Goal: Task Accomplishment & Management: Manage account settings

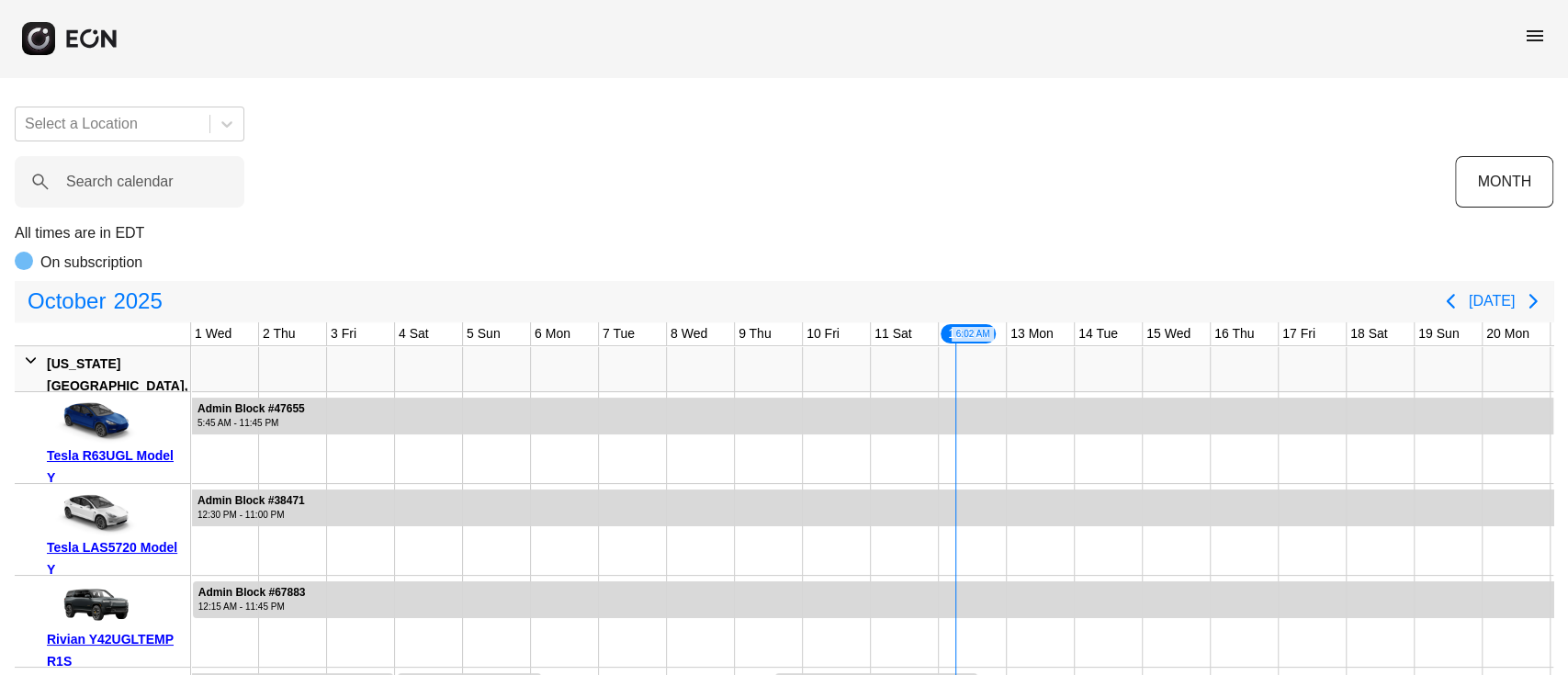
scroll to position [0, 568]
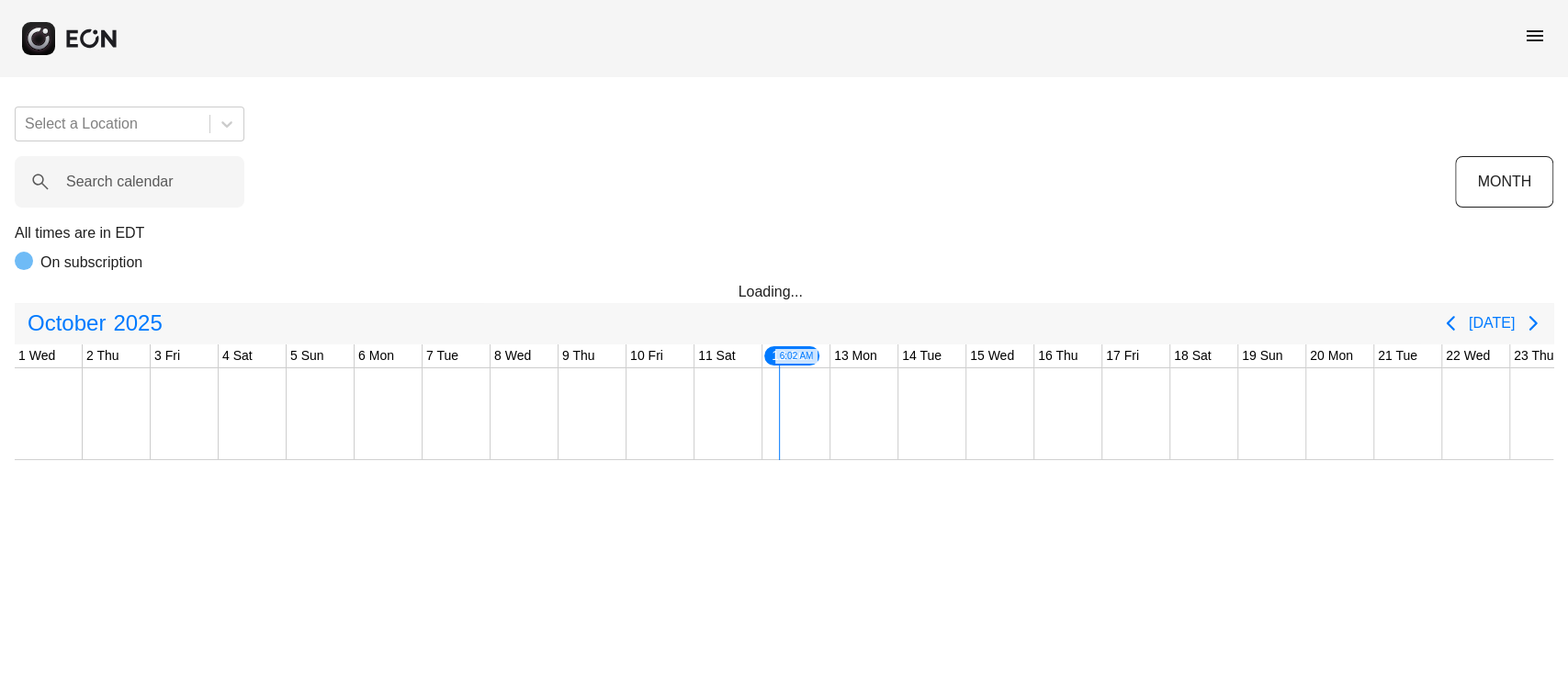
scroll to position [0, 568]
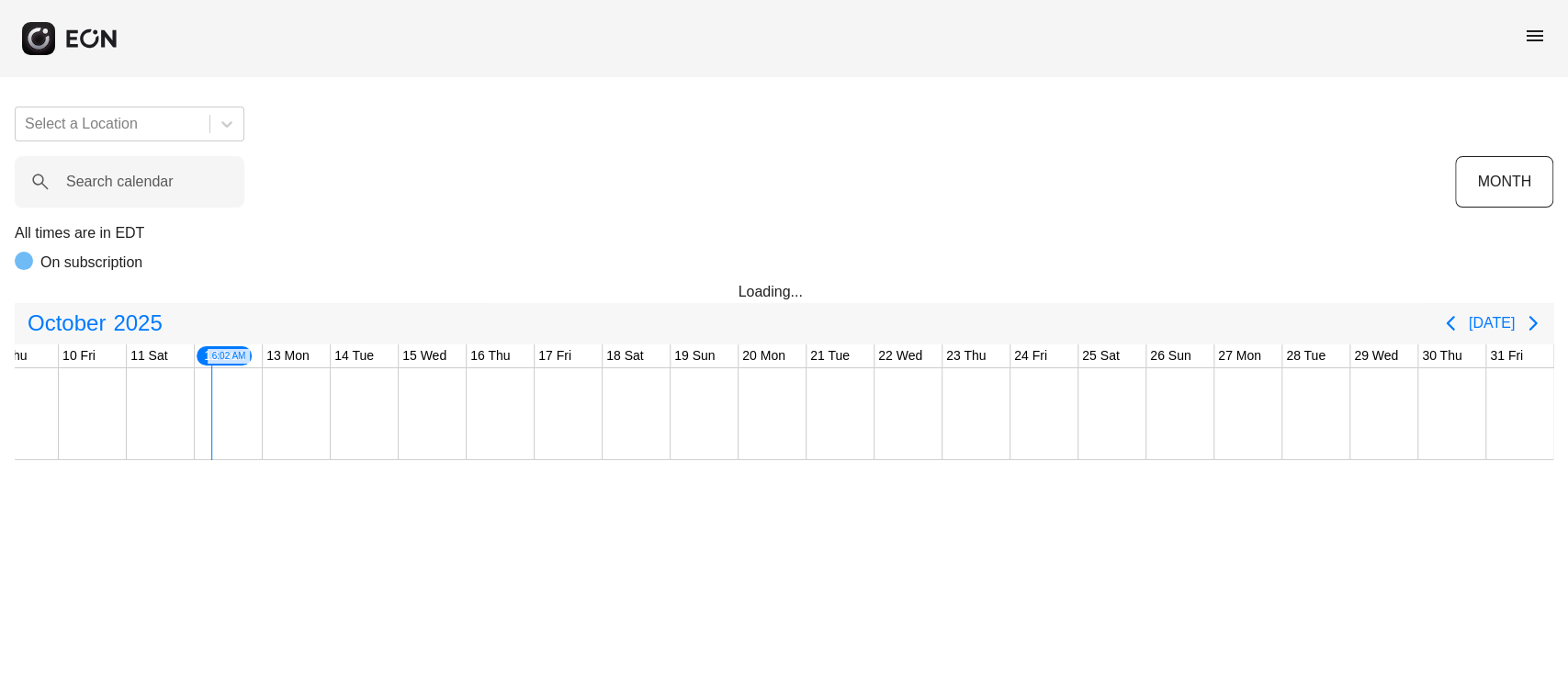
click at [1539, 41] on span "menu" at bounding box center [1534, 36] width 22 height 22
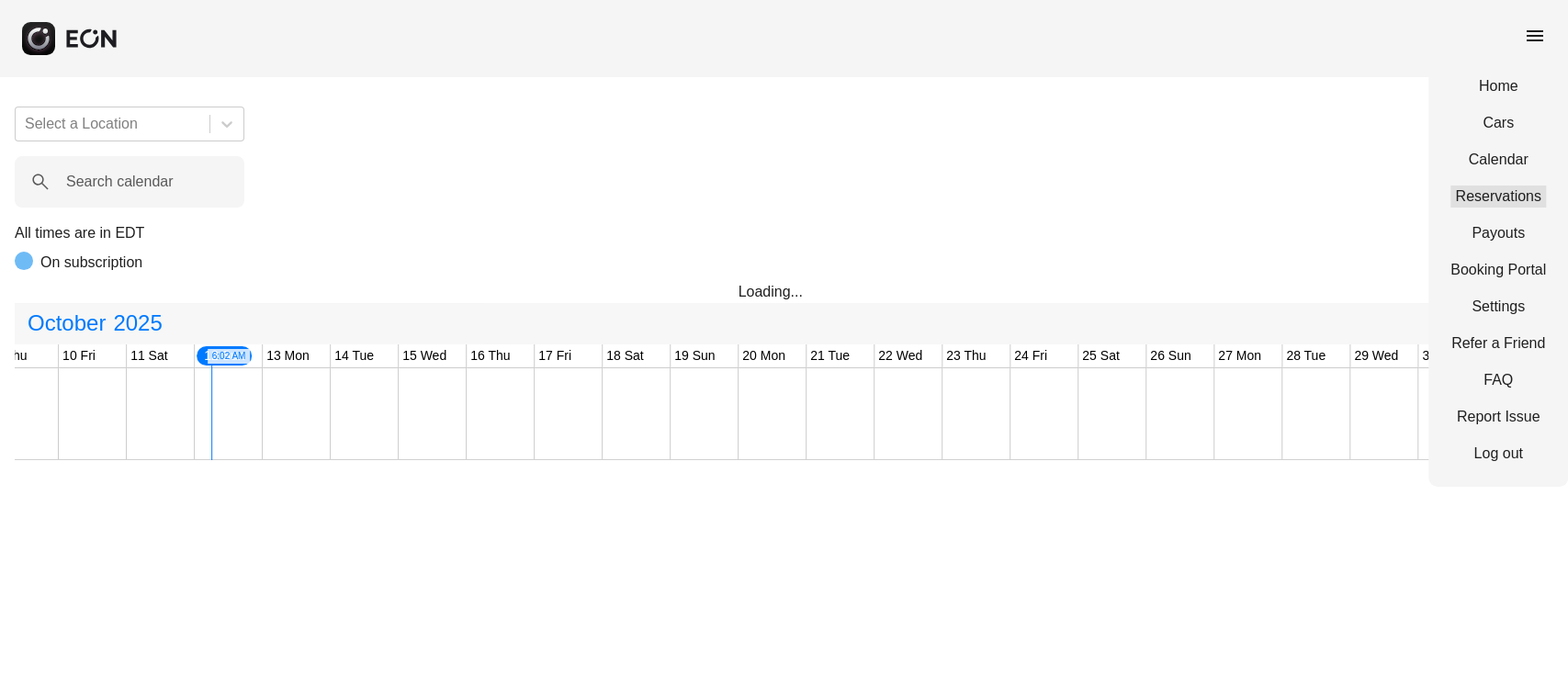
click at [1481, 189] on link "Reservations" at bounding box center [1498, 196] width 95 height 22
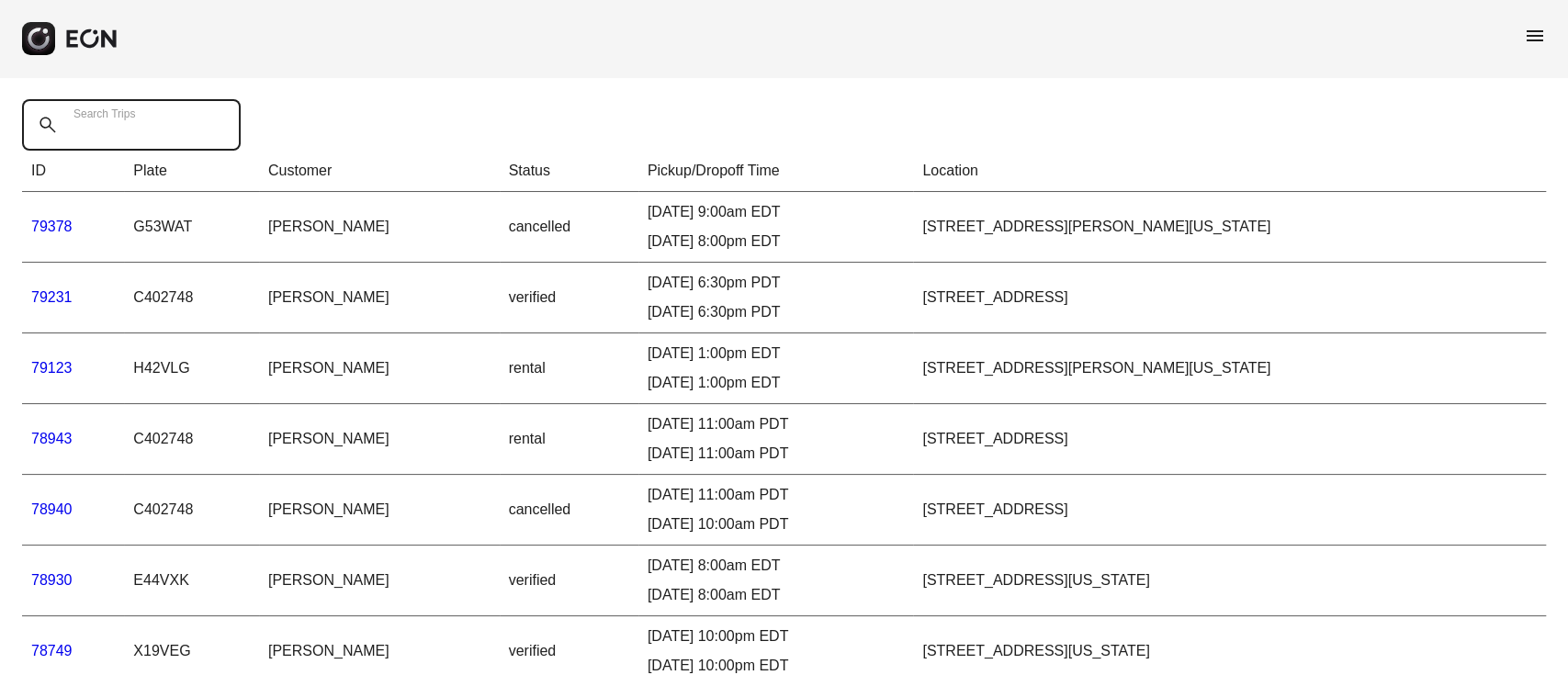
click at [110, 112] on div "Search Trips" at bounding box center [137, 124] width 229 height 51
paste Trips "*****"
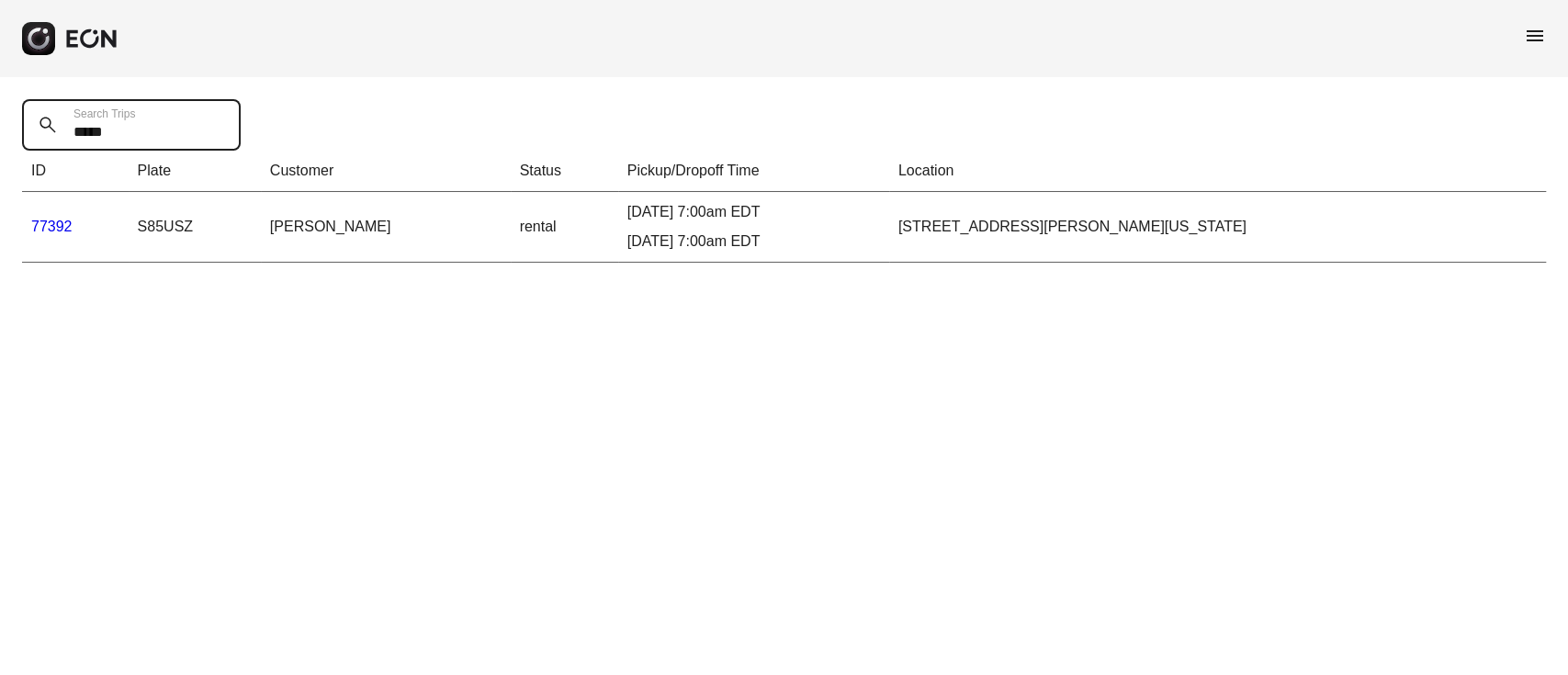
type Trips "*****"
click at [64, 223] on link "77392" at bounding box center [51, 226] width 42 height 16
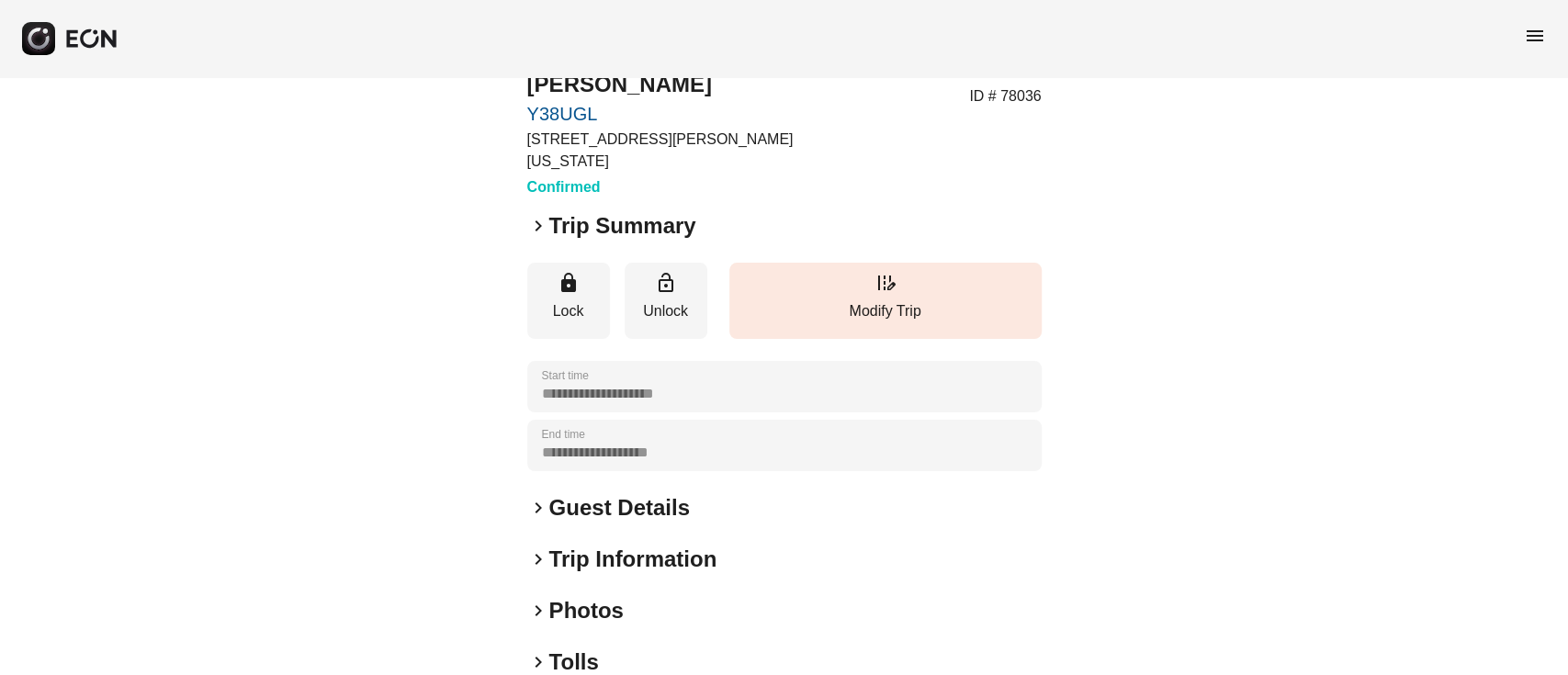
scroll to position [122, 0]
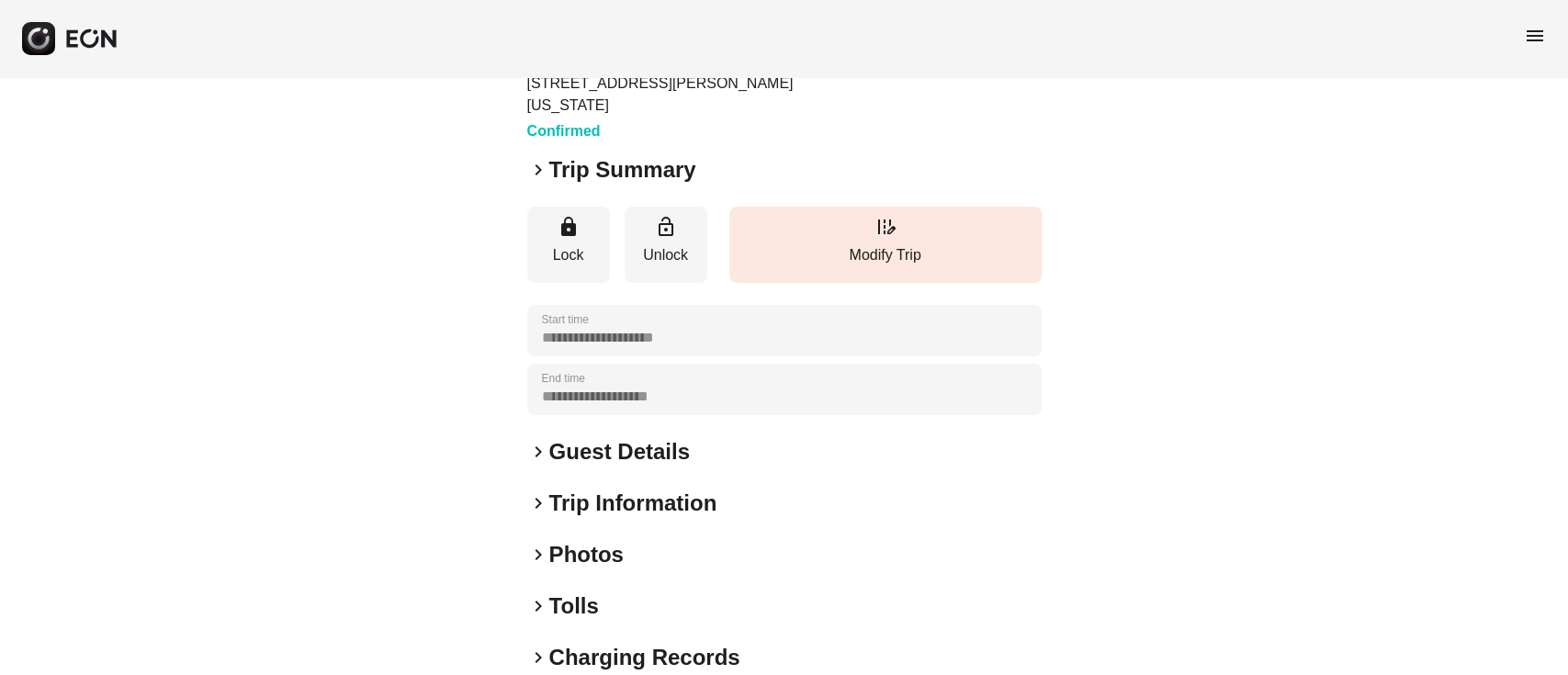
click at [742, 437] on div "keyboard_arrow_right Guest Details" at bounding box center [784, 452] width 515 height 29
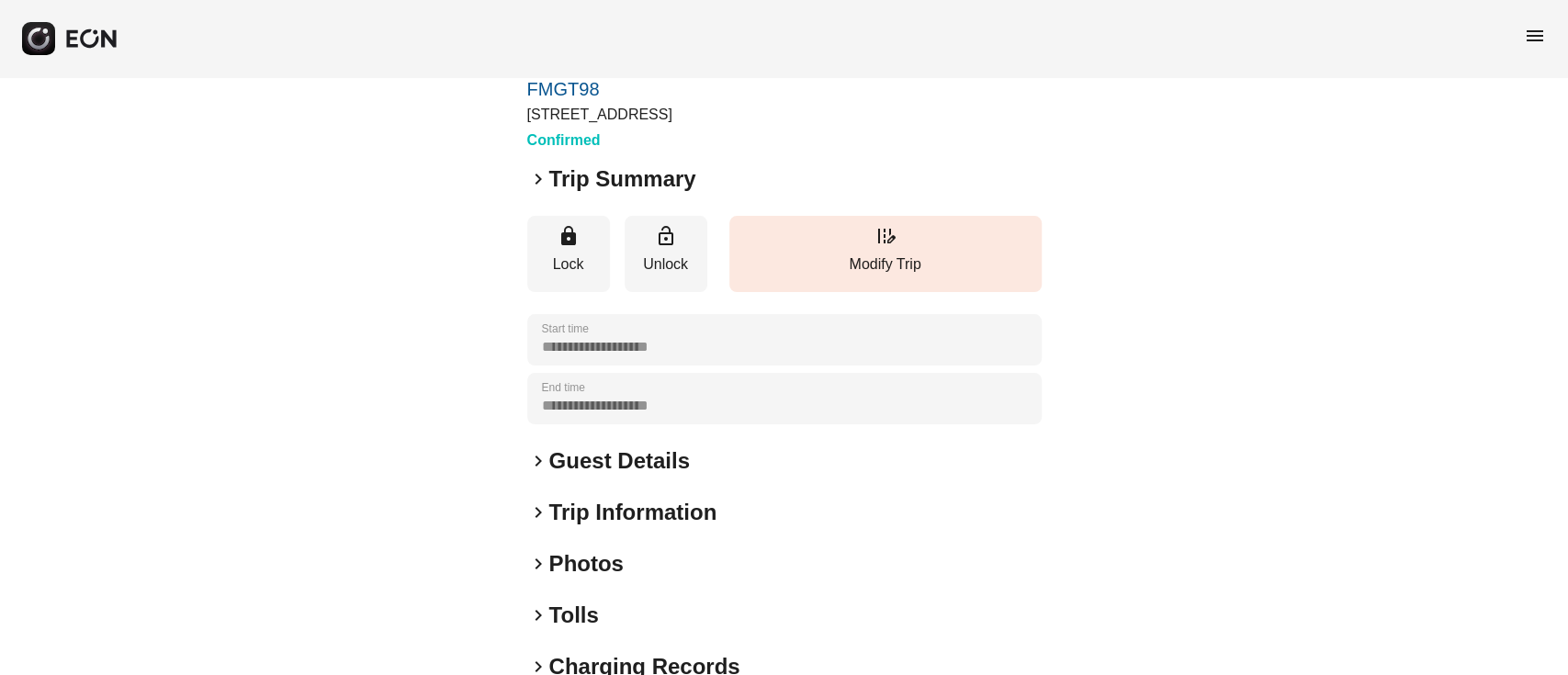
scroll to position [122, 0]
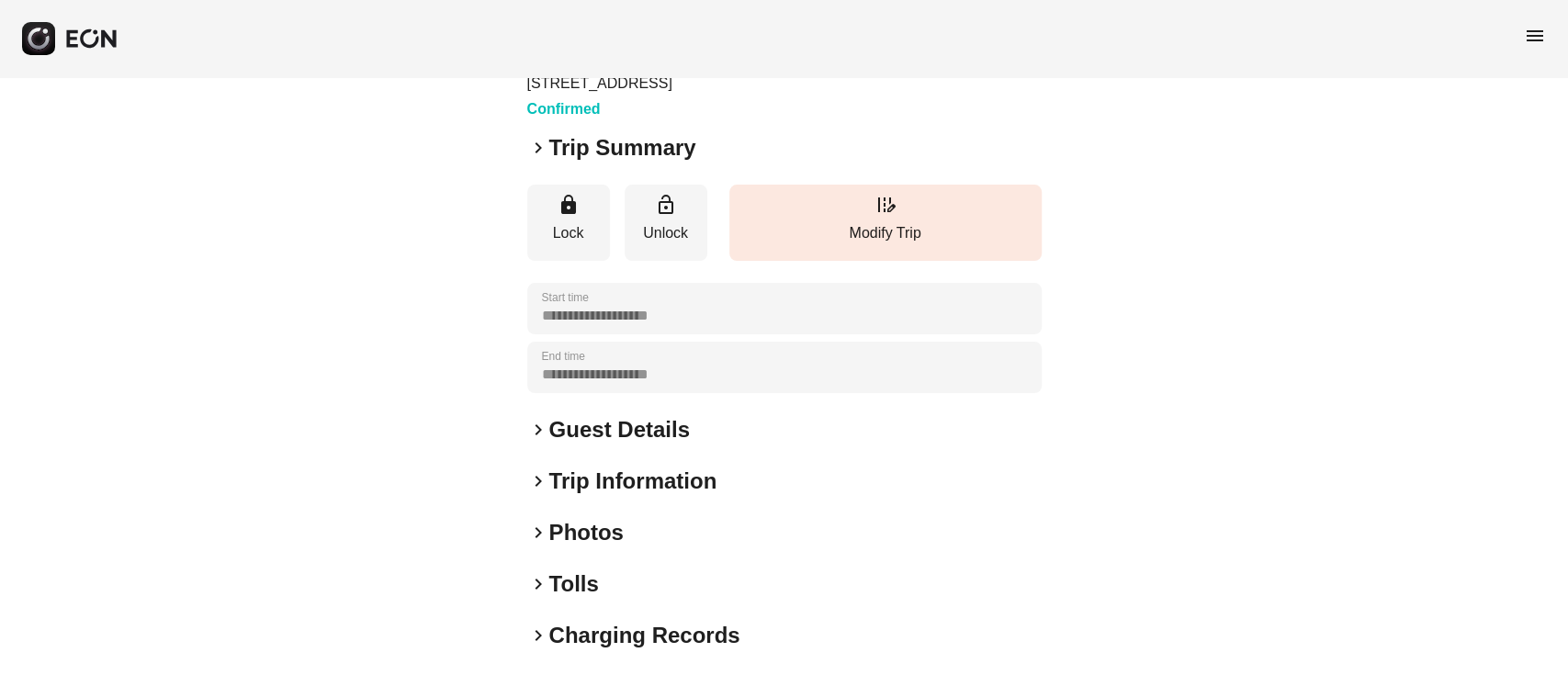
click at [654, 430] on h2 "Guest Details" at bounding box center [619, 430] width 141 height 29
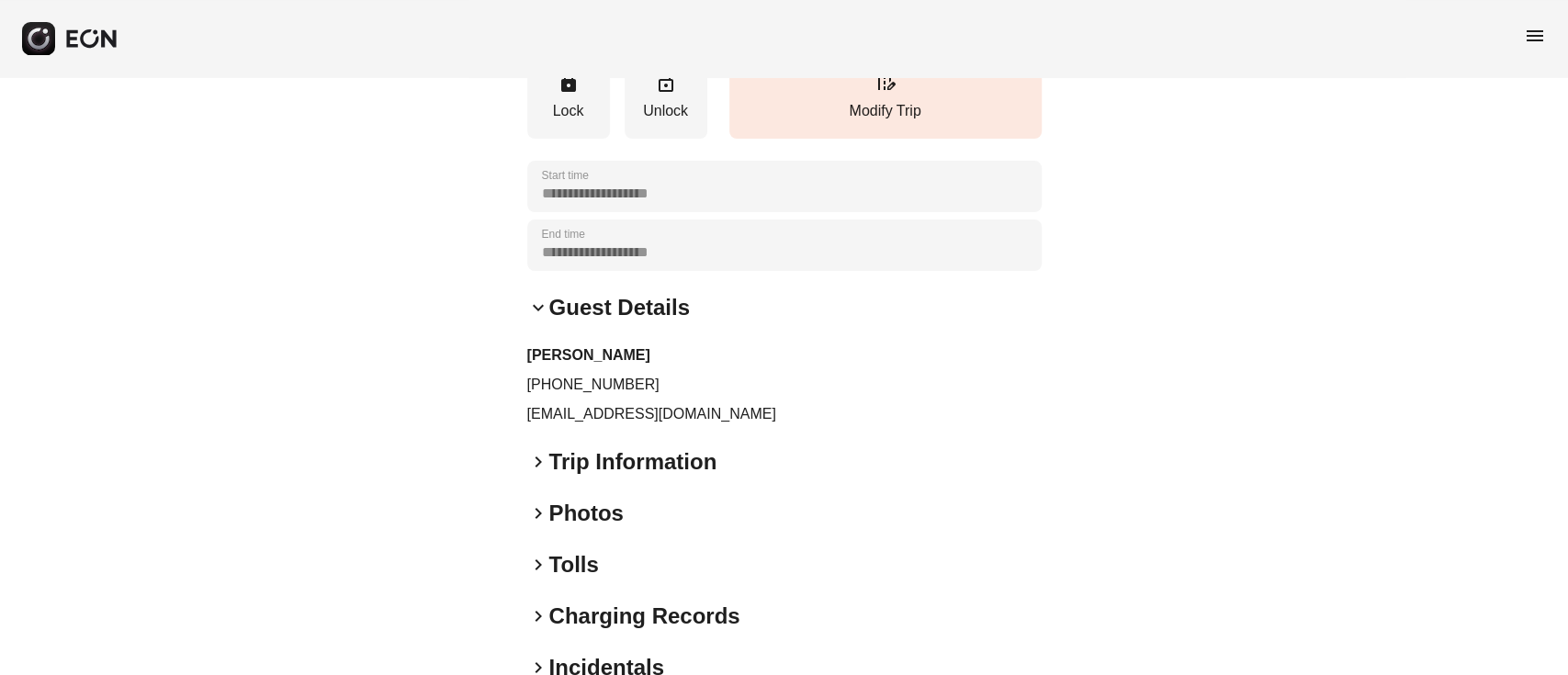
scroll to position [0, 0]
